Goal: Information Seeking & Learning: Learn about a topic

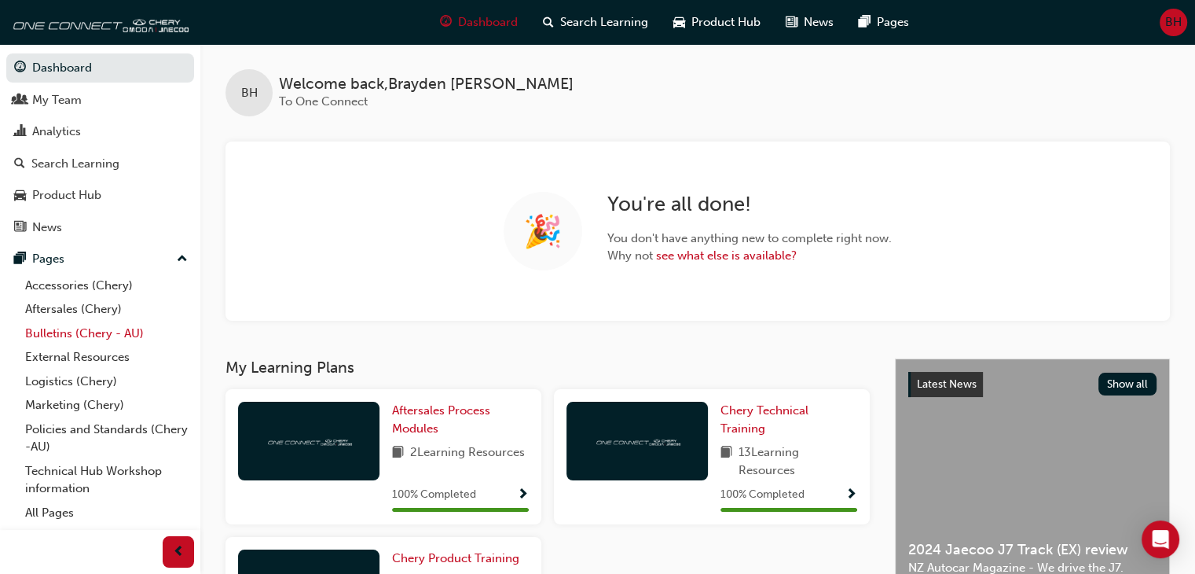
click at [40, 333] on link "Bulletins (Chery - AU)" at bounding box center [106, 333] width 175 height 24
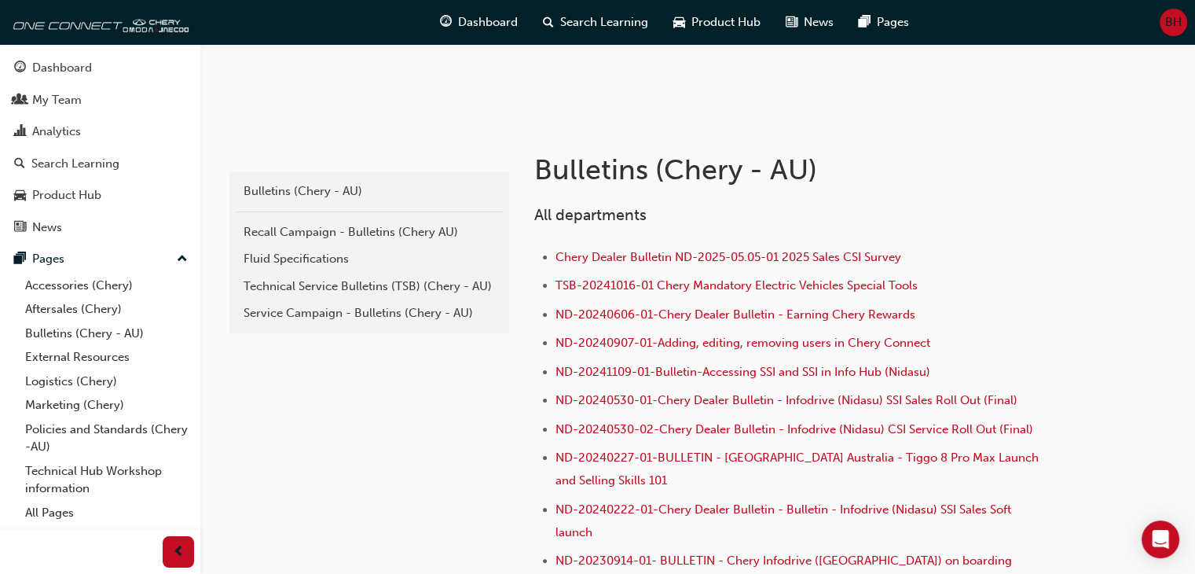
scroll to position [241, 0]
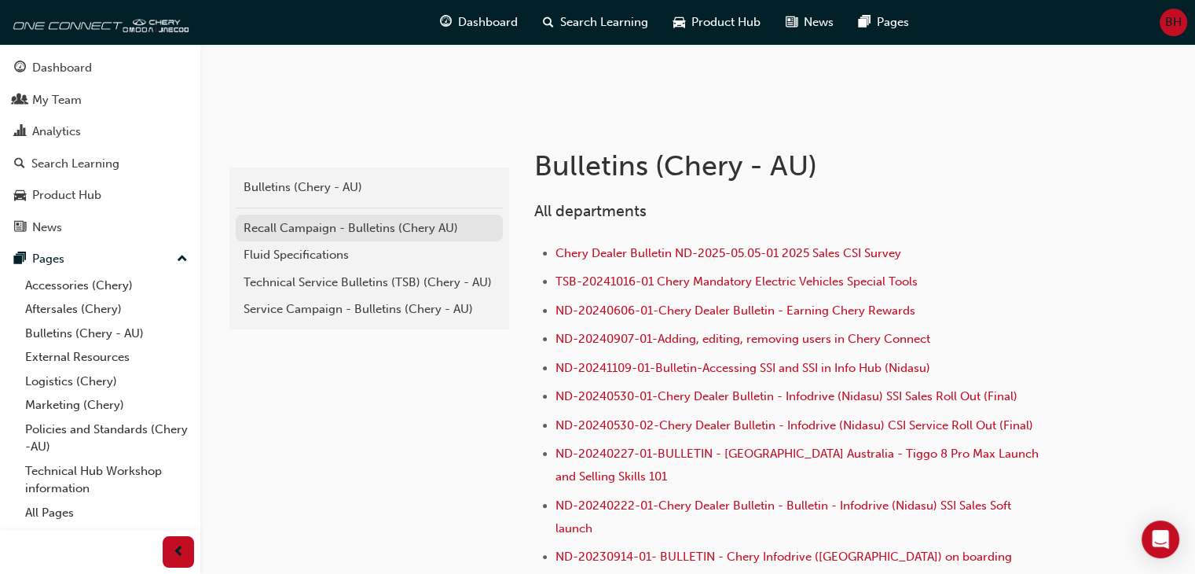
click at [315, 224] on div "Recall Campaign - Bulletins (Chery AU)" at bounding box center [369, 228] width 251 height 18
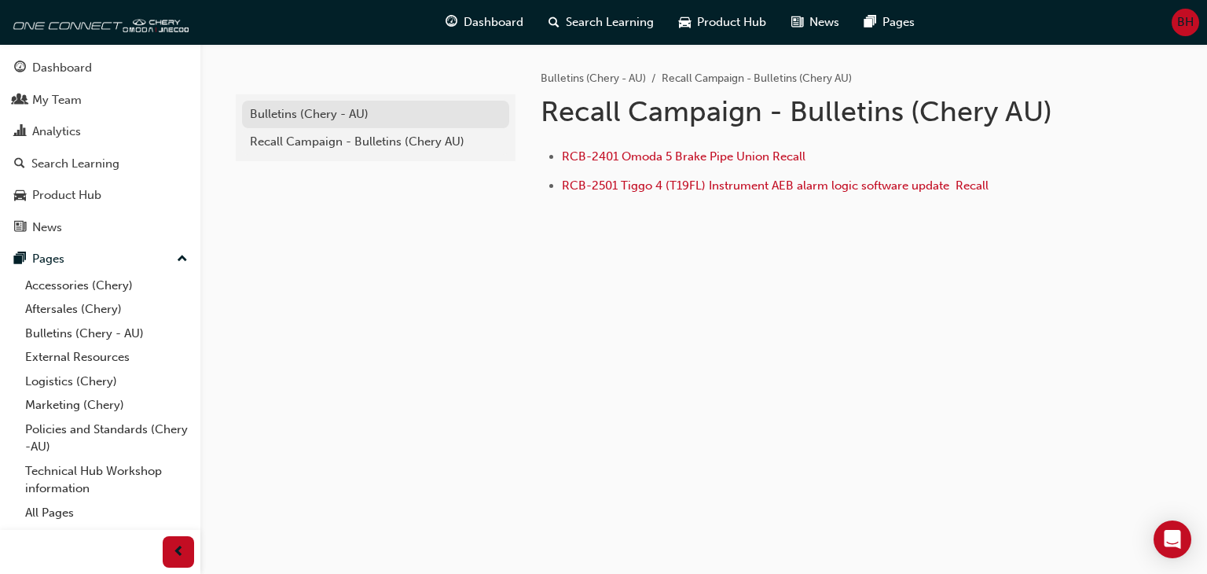
click at [343, 116] on div "Bulletins (Chery - AU)" at bounding box center [375, 114] width 251 height 18
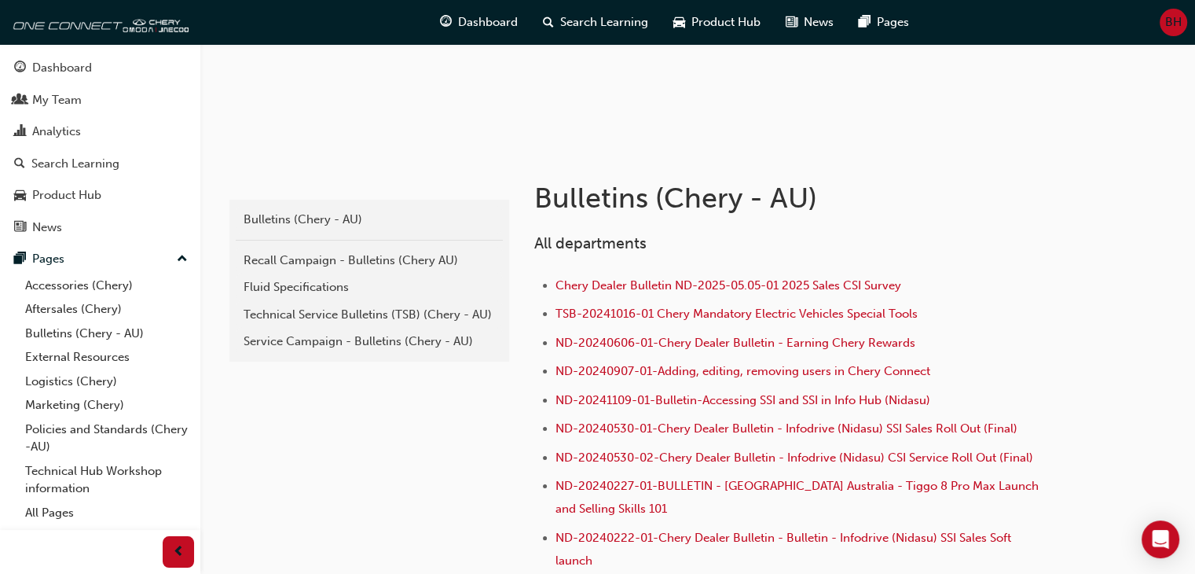
scroll to position [210, 0]
click at [355, 318] on div "Technical Service Bulletins (TSB) (Chery - AU)" at bounding box center [369, 314] width 251 height 18
